Goal: Task Accomplishment & Management: Manage account settings

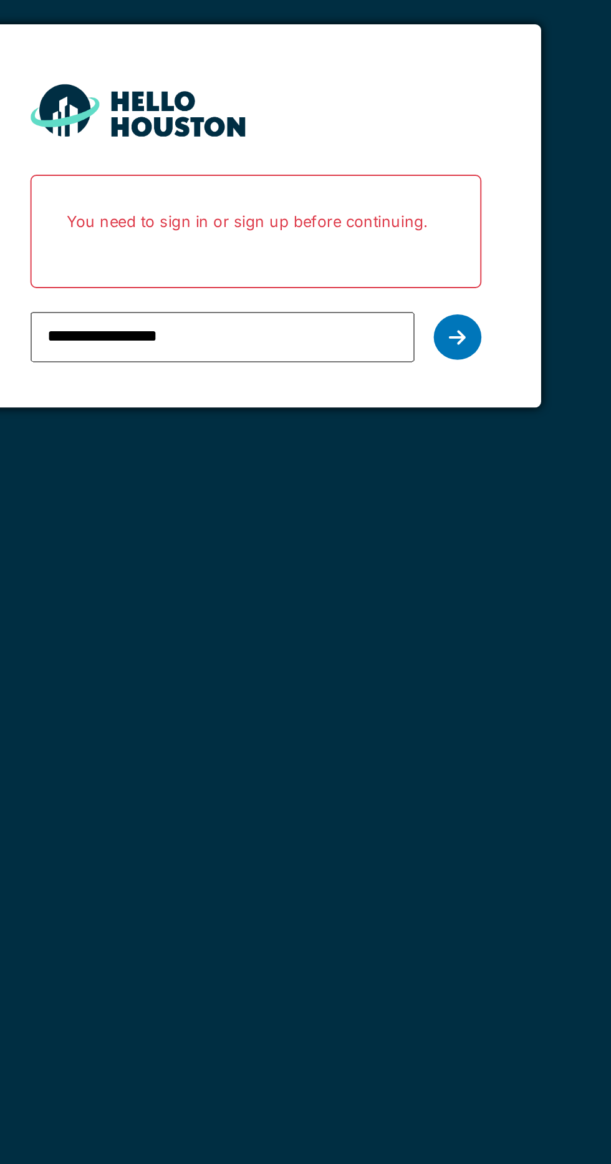
click at [414, 246] on div at bounding box center [411, 253] width 25 height 24
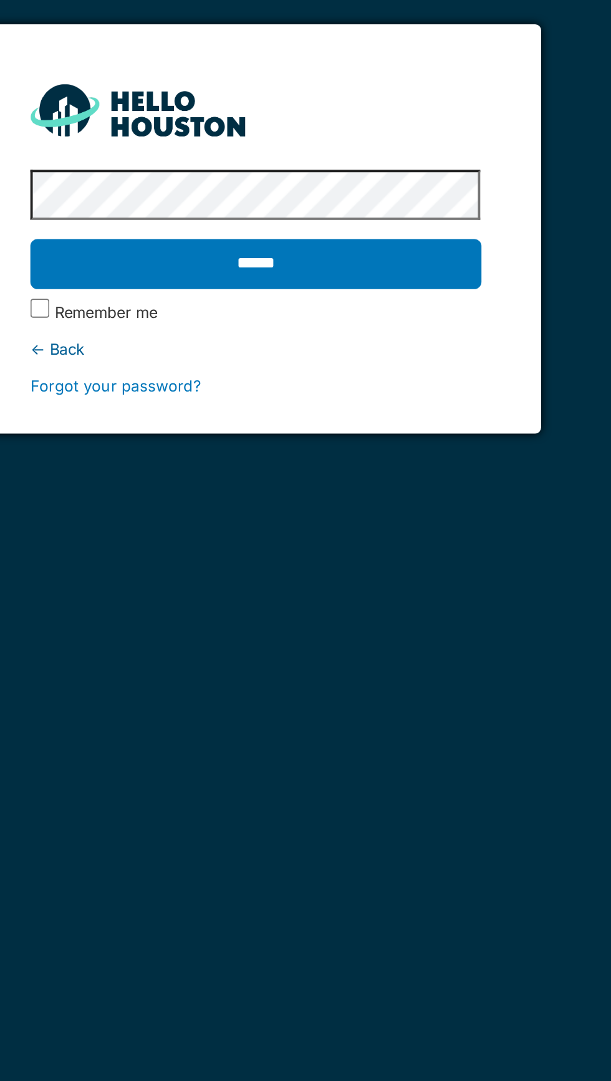
click at [188, 201] on input "******" at bounding box center [305, 214] width 235 height 26
